Goal: Task Accomplishment & Management: Manage account settings

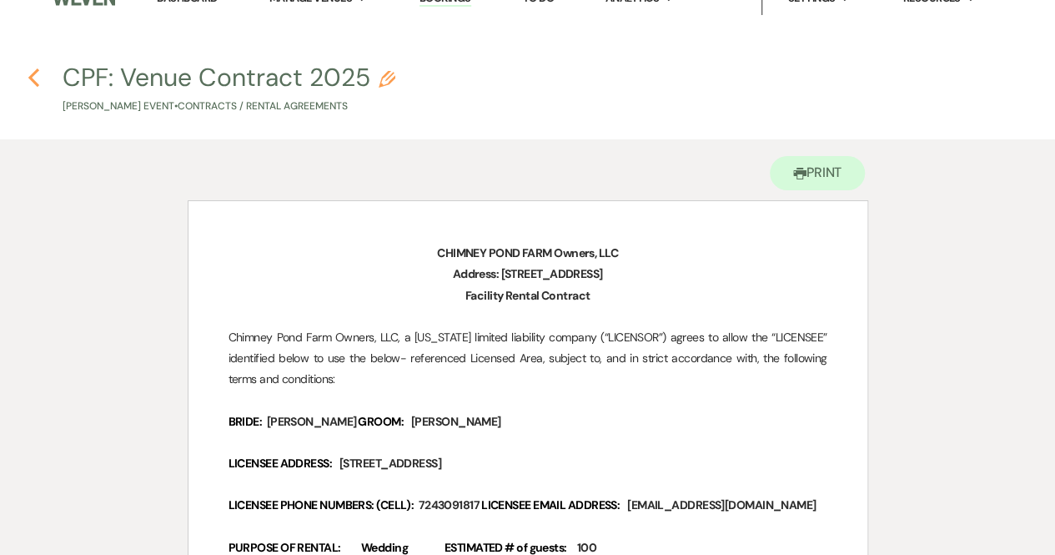
click at [33, 76] on icon "Previous" at bounding box center [34, 78] width 13 height 20
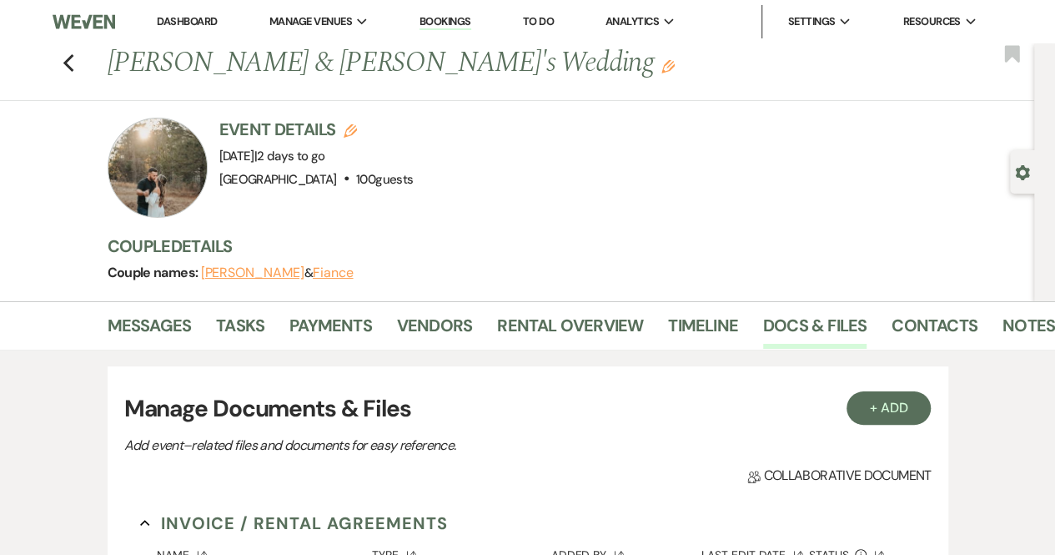
click at [82, 23] on img at bounding box center [84, 21] width 62 height 35
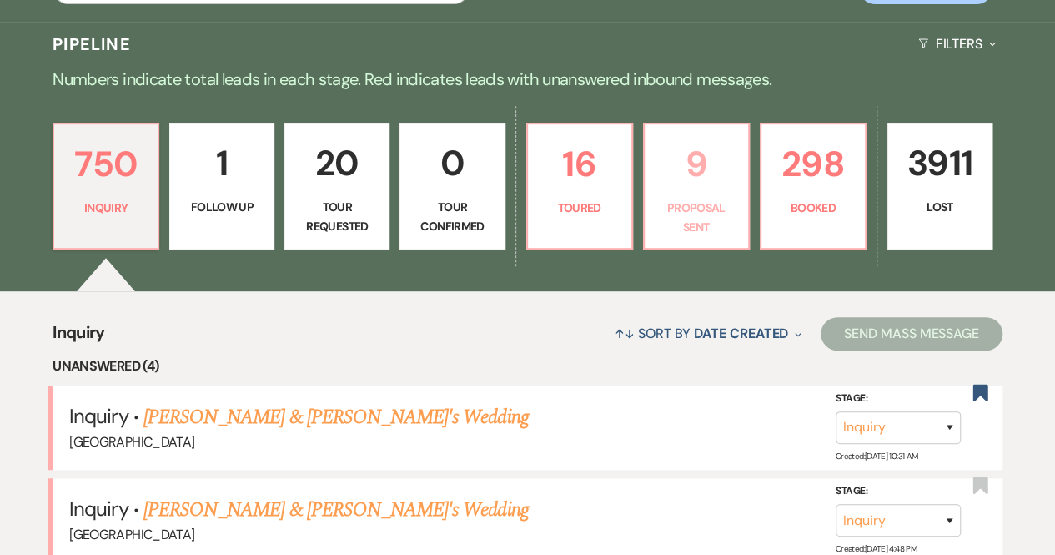
scroll to position [349, 0]
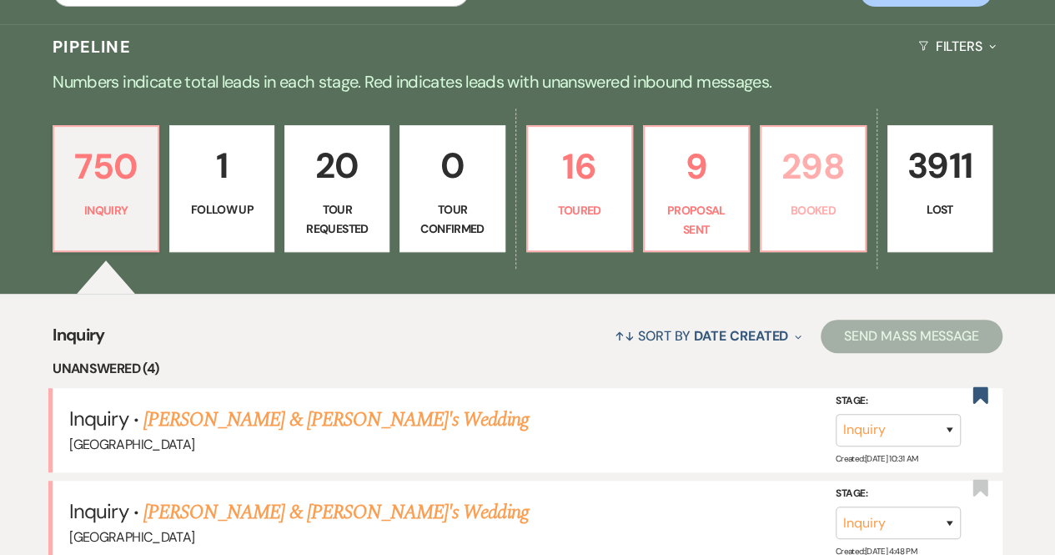
click at [792, 193] on p "298" at bounding box center [813, 166] width 83 height 56
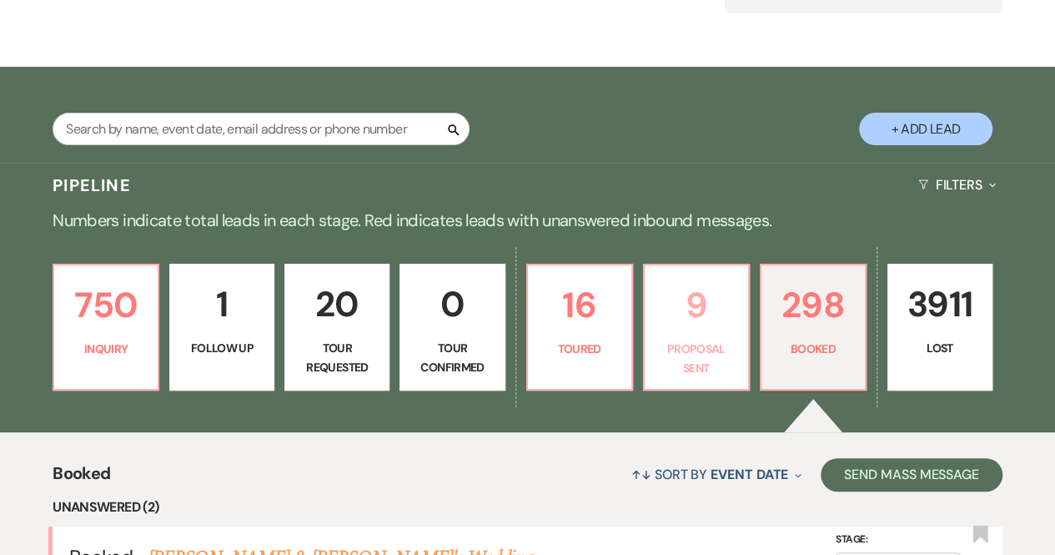
scroll to position [208, 0]
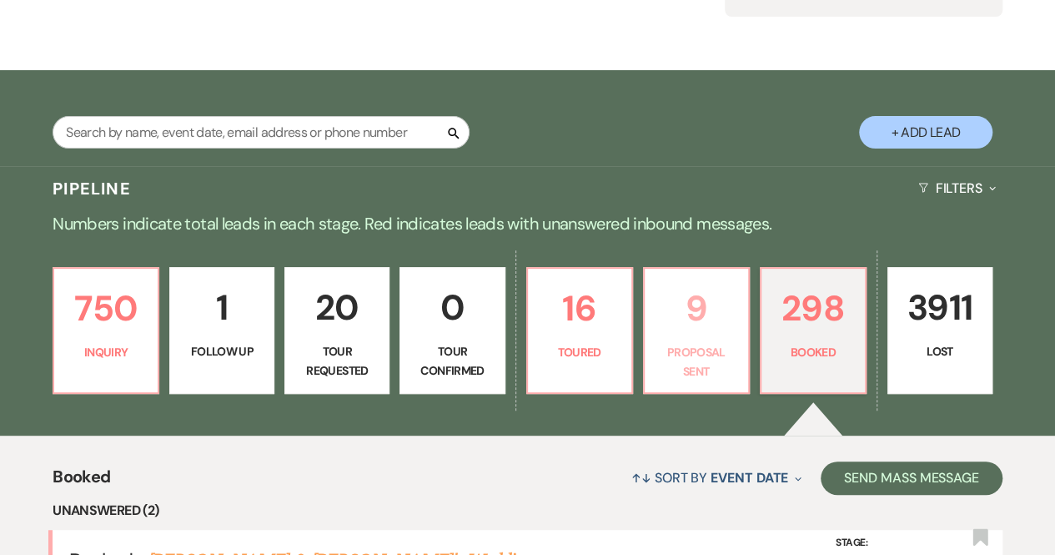
click at [697, 315] on p "9" at bounding box center [696, 308] width 83 height 56
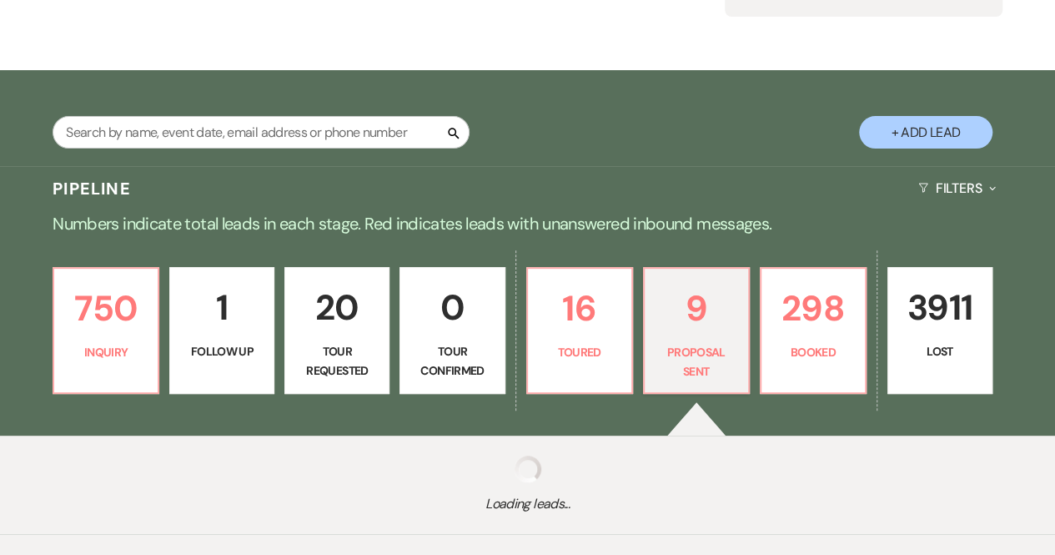
select select "6"
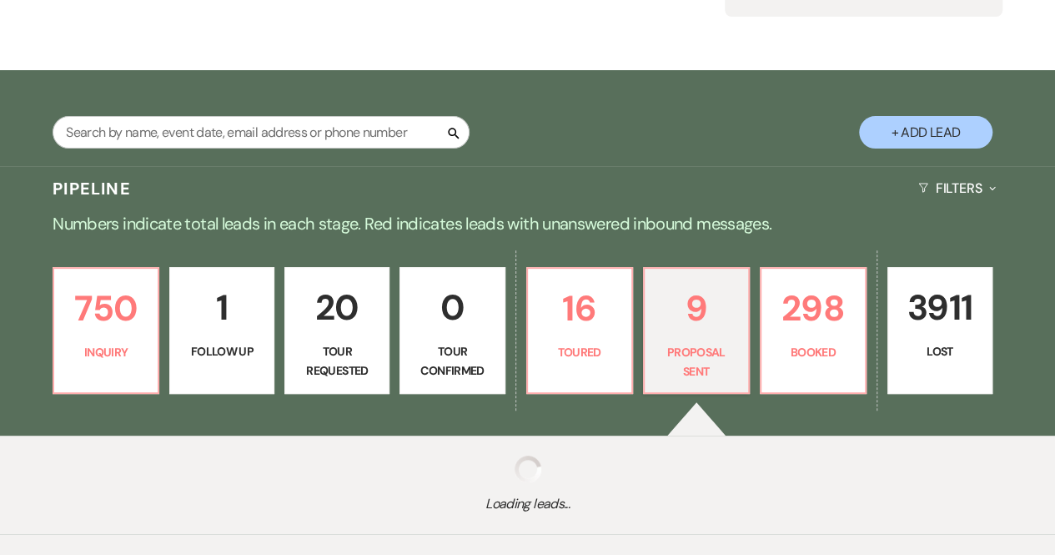
select select "6"
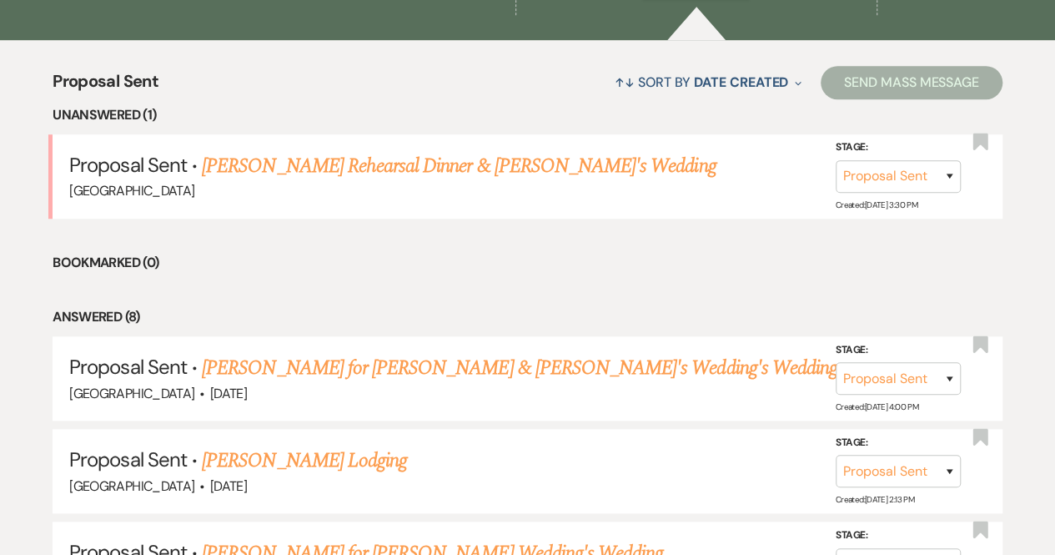
scroll to position [604, 0]
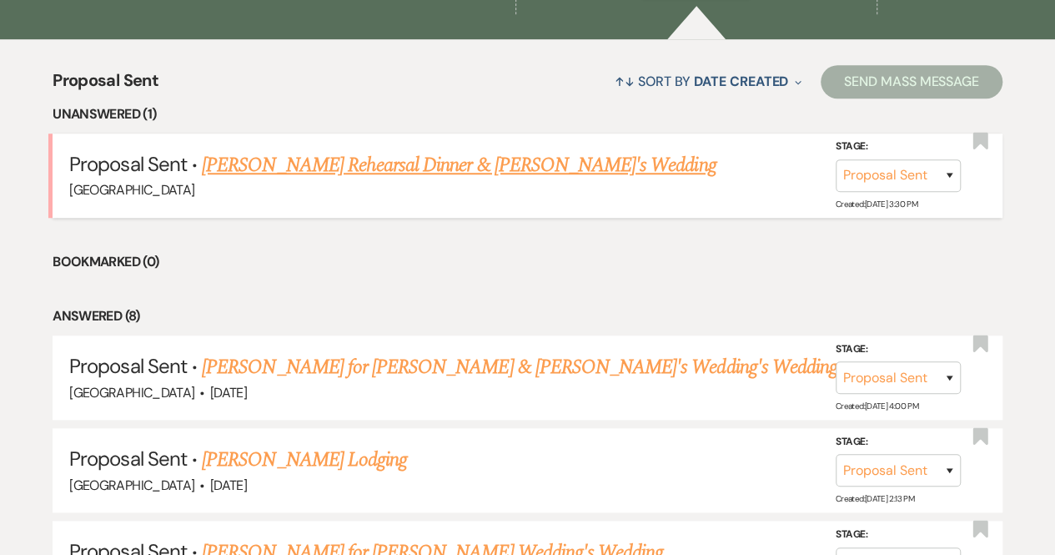
click at [470, 156] on link "[PERSON_NAME] Rehearsal Dinner & [PERSON_NAME]'s Wedding" at bounding box center [459, 165] width 514 height 30
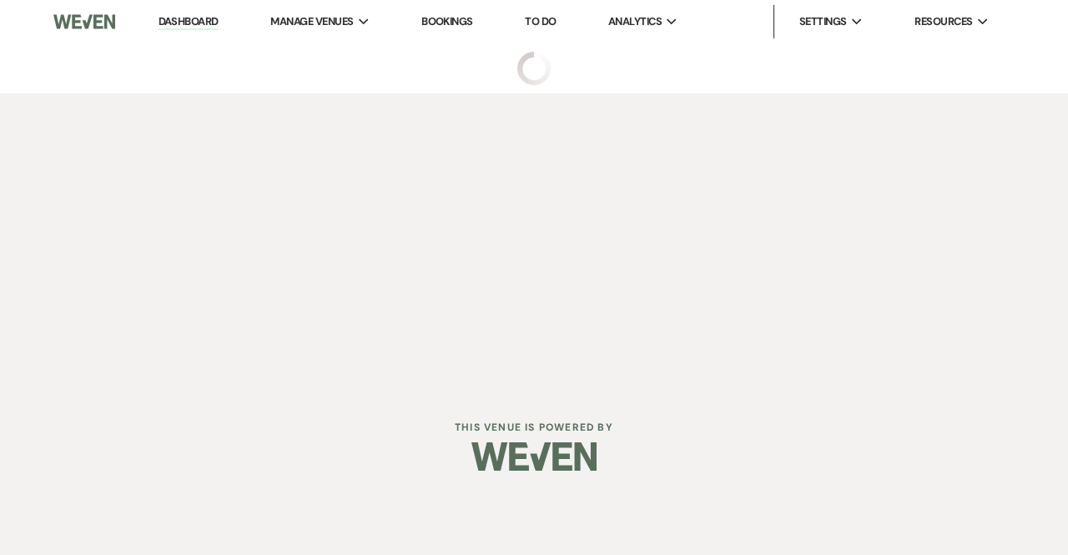
select select "6"
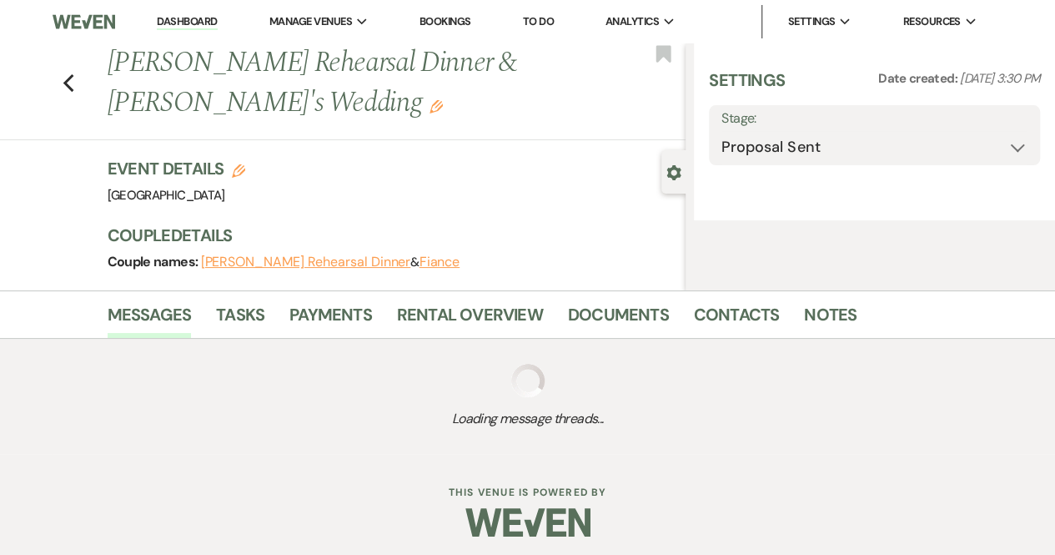
select select "6"
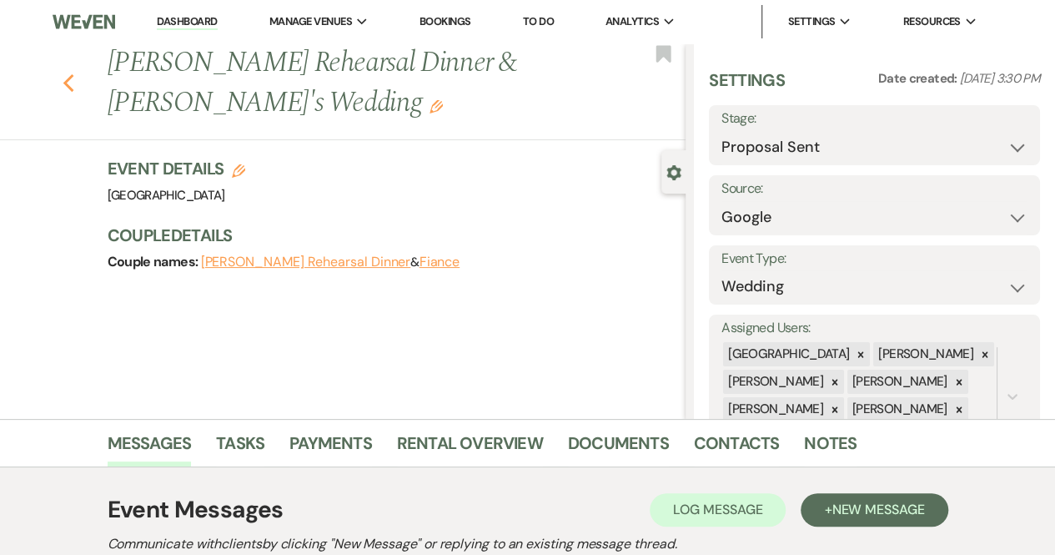
click at [70, 80] on icon "Previous" at bounding box center [69, 83] width 13 height 20
select select "6"
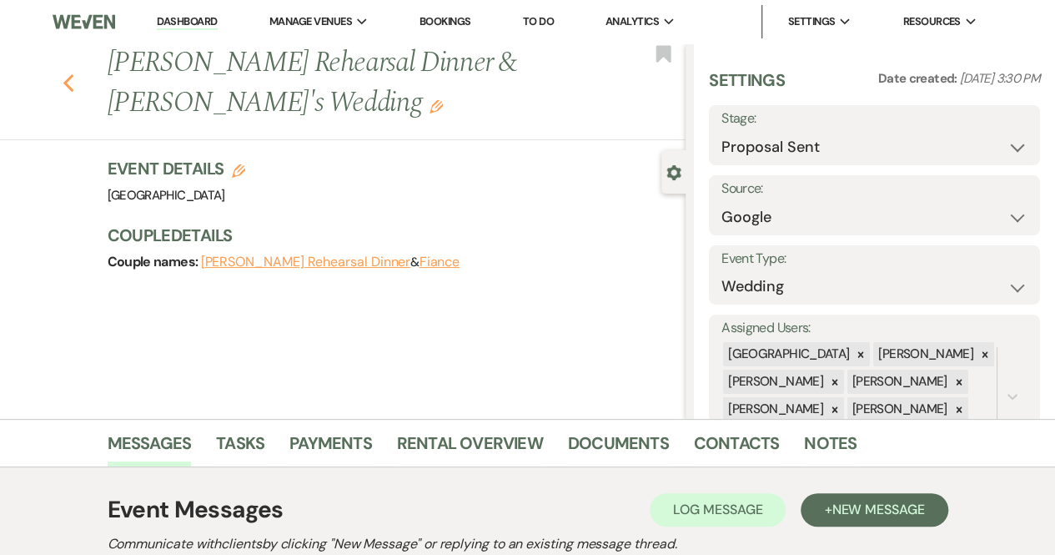
select select "6"
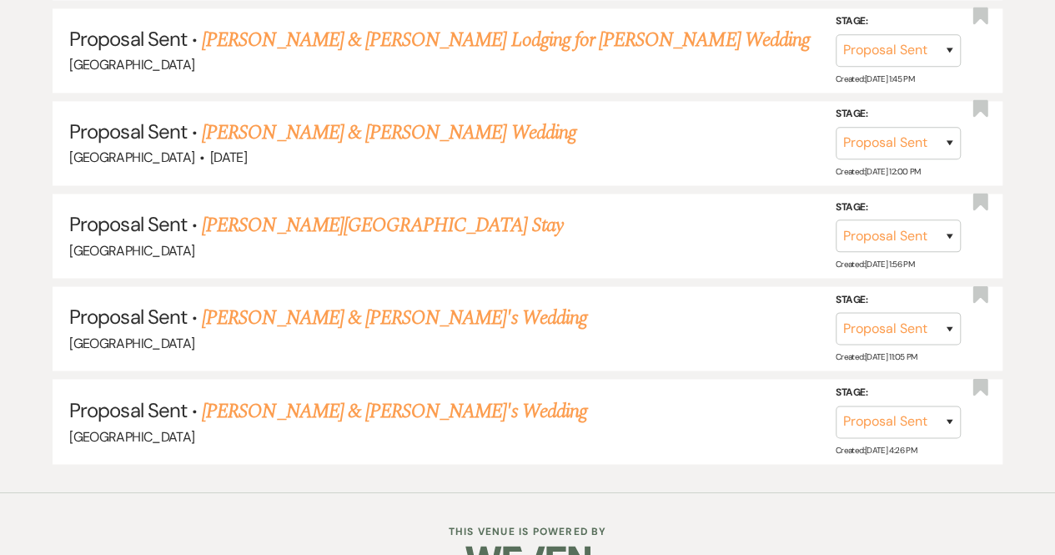
scroll to position [1208, 0]
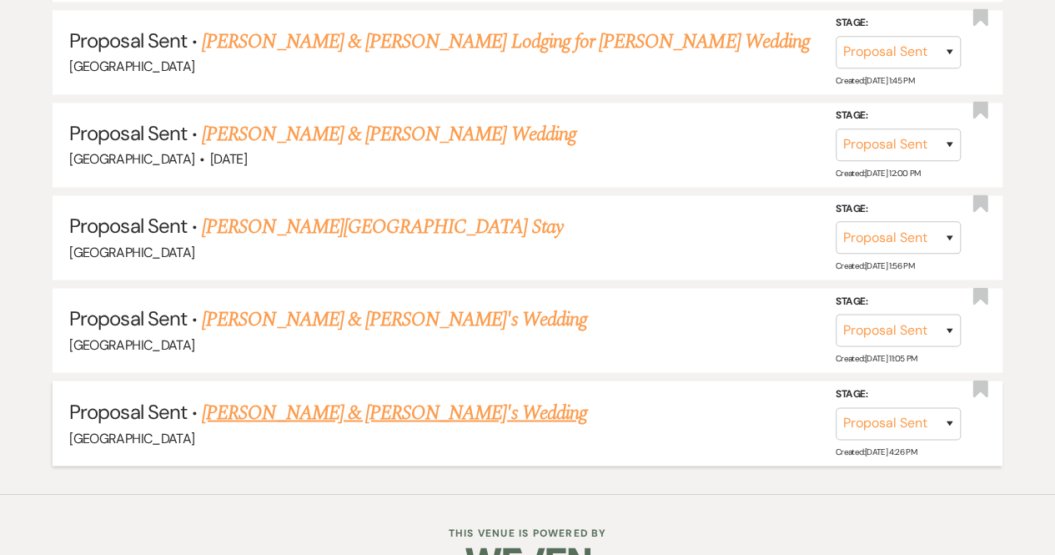
click at [355, 397] on link "[PERSON_NAME] & [PERSON_NAME]'s Wedding" at bounding box center [394, 412] width 385 height 30
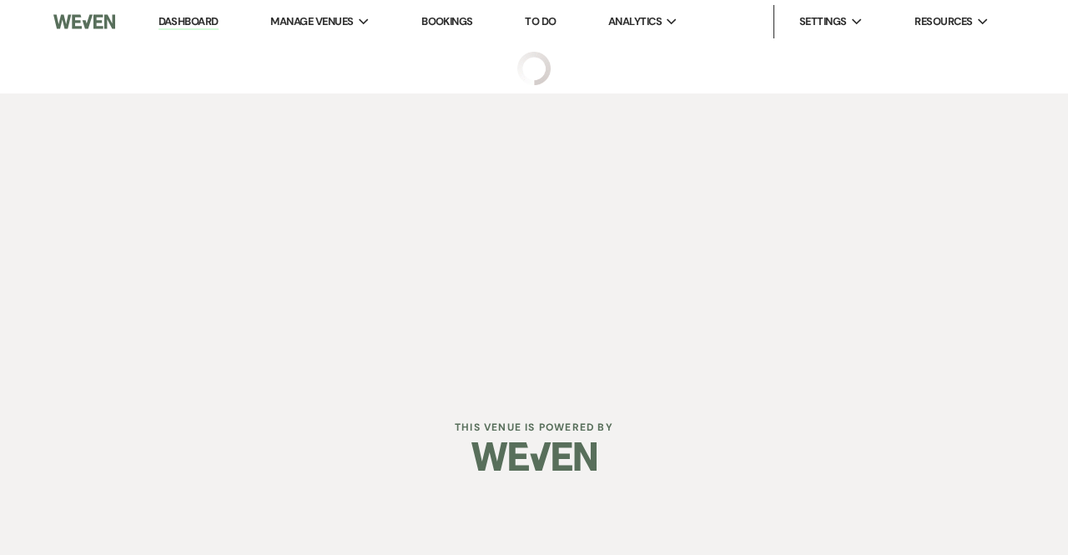
select select "6"
select select "8"
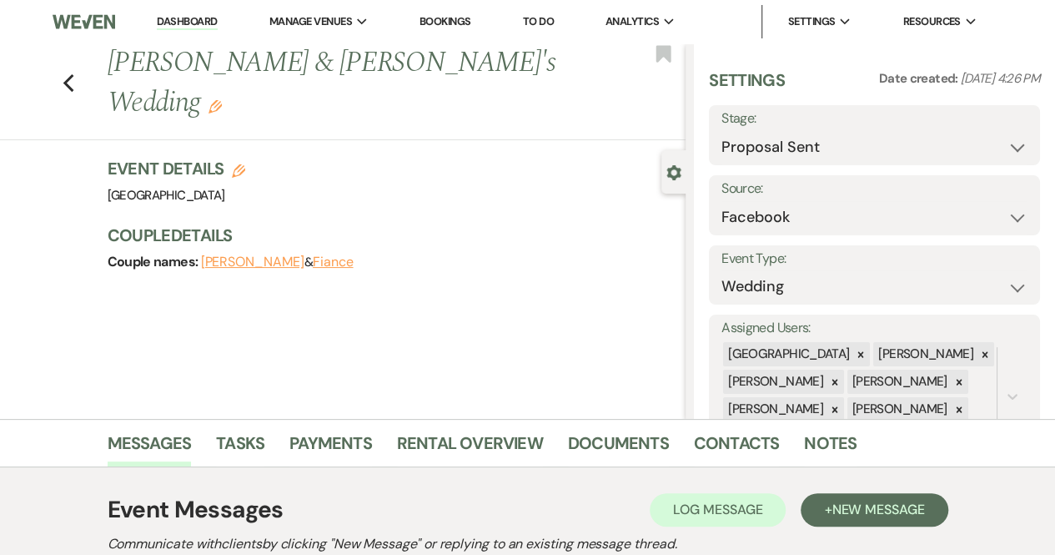
click at [65, 48] on div "Previous [PERSON_NAME] & [PERSON_NAME]'s Wedding Edit Bookmark" at bounding box center [339, 91] width 694 height 97
click at [82, 71] on div "Previous [PERSON_NAME] & [PERSON_NAME]'s Wedding Edit Bookmark" at bounding box center [339, 91] width 694 height 97
click at [67, 64] on div "Previous [PERSON_NAME] & [PERSON_NAME]'s Wedding Edit Bookmark" at bounding box center [339, 91] width 694 height 97
click at [83, 59] on div "Previous [PERSON_NAME] & [PERSON_NAME]'s Wedding Edit Bookmark" at bounding box center [339, 91] width 694 height 97
click at [67, 64] on div "Previous [PERSON_NAME] & [PERSON_NAME]'s Wedding Edit Bookmark" at bounding box center [339, 91] width 694 height 97
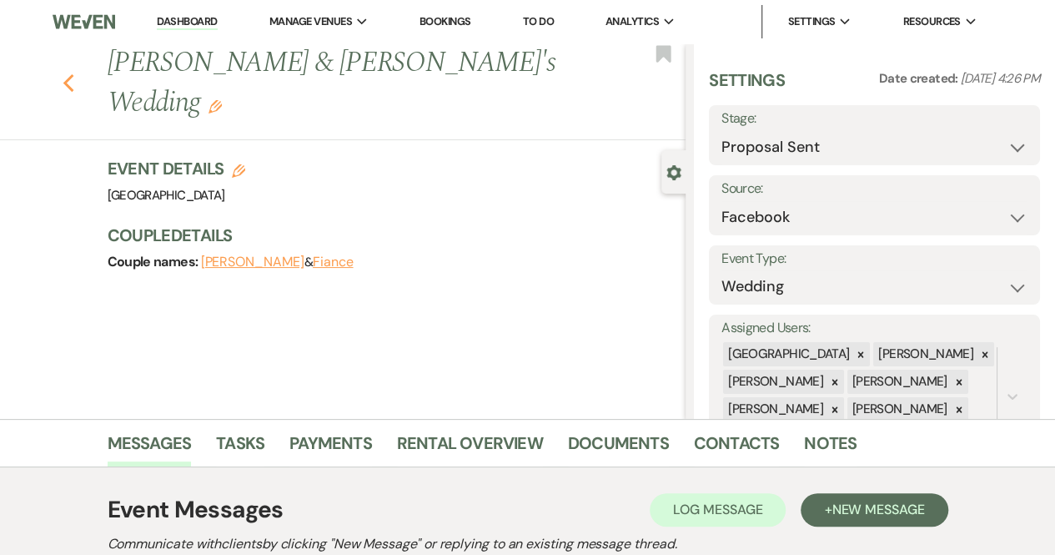
click at [75, 73] on icon "Previous" at bounding box center [69, 83] width 13 height 20
select select "6"
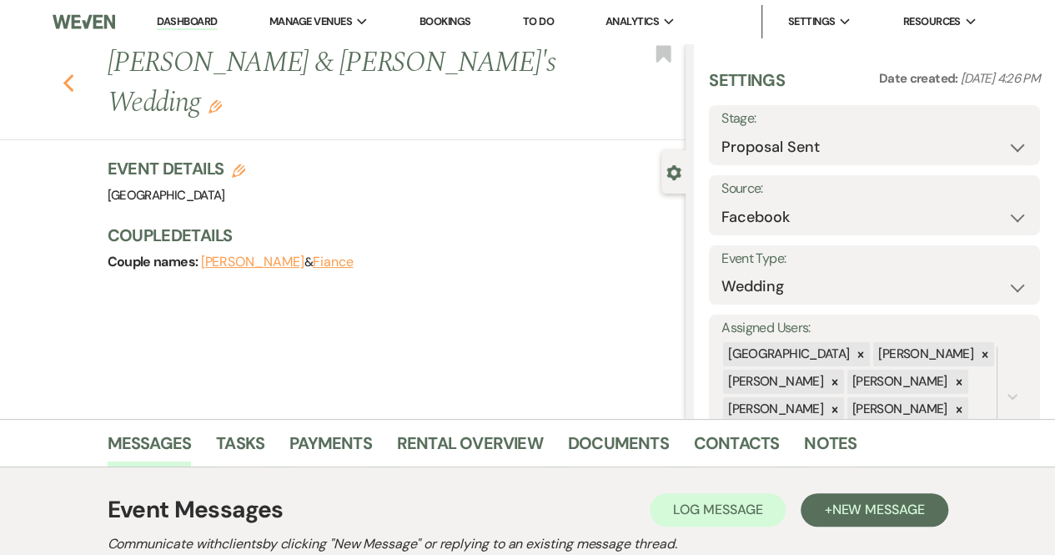
select select "6"
